Goal: Information Seeking & Learning: Learn about a topic

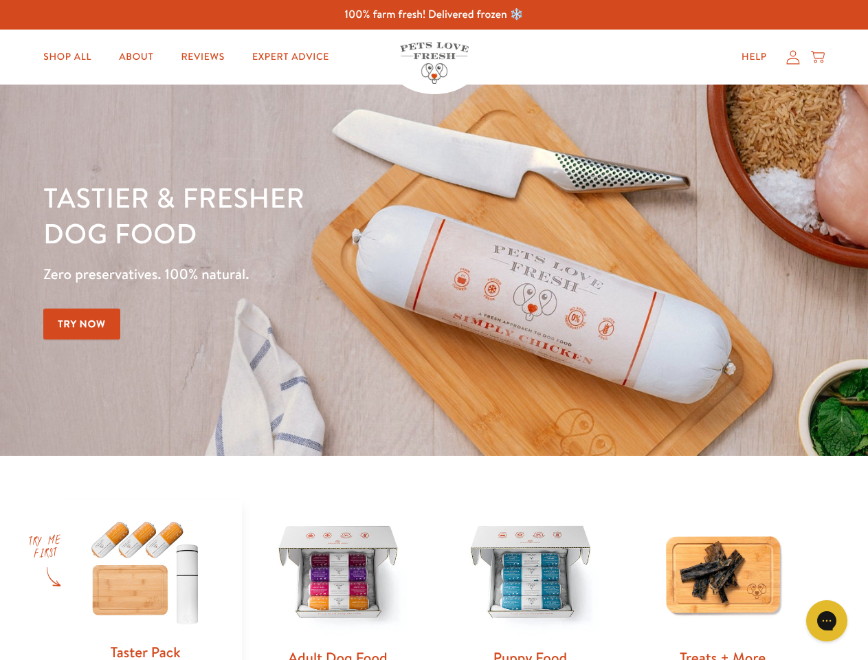
click at [434, 330] on div "Tastier & fresher dog food Zero preservatives. 100% natural. Try Now" at bounding box center [303, 269] width 521 height 181
click at [827, 621] on icon "Gorgias live chat" at bounding box center [826, 620] width 13 height 13
